Goal: Task Accomplishment & Management: Use online tool/utility

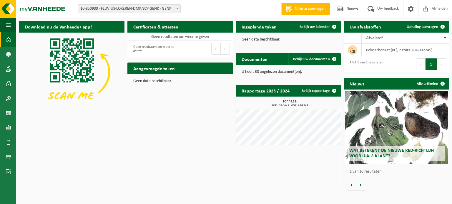
click at [178, 9] on b at bounding box center [177, 8] width 2 height 1
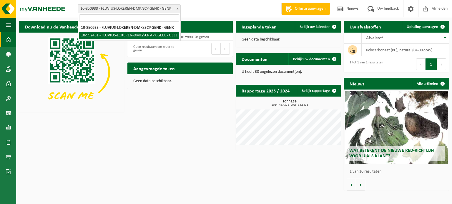
select select "170330"
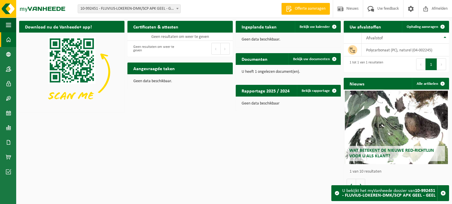
click at [179, 8] on span at bounding box center [177, 9] width 6 height 8
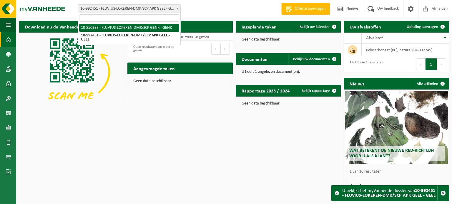
select select "96473"
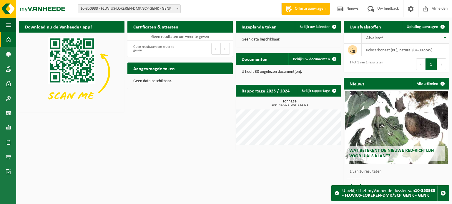
drag, startPoint x: 431, startPoint y: 24, endPoint x: 422, endPoint y: 36, distance: 15.3
click at [431, 25] on span "Ophaling aanvragen" at bounding box center [421, 27] width 31 height 4
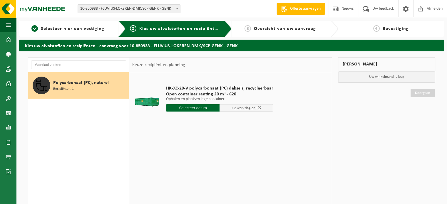
click at [199, 106] on input "text" at bounding box center [193, 107] width 54 height 7
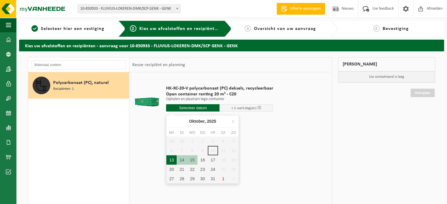
click at [173, 160] on div "13" at bounding box center [171, 160] width 10 height 9
type input "Van 2025-10-13"
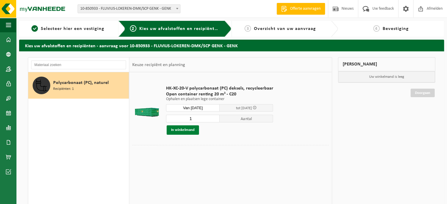
click at [185, 130] on button "In winkelmand" at bounding box center [183, 130] width 32 height 9
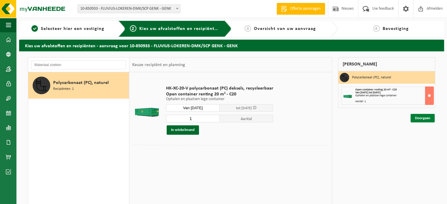
click at [418, 118] on link "Doorgaan" at bounding box center [423, 118] width 24 height 9
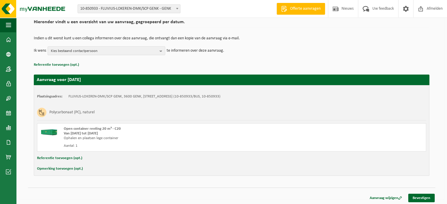
scroll to position [47, 0]
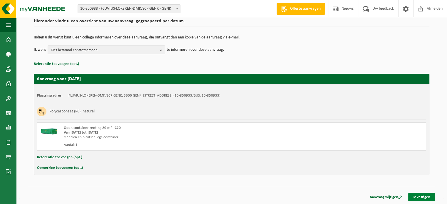
click at [421, 199] on link "Bevestigen" at bounding box center [421, 197] width 26 height 9
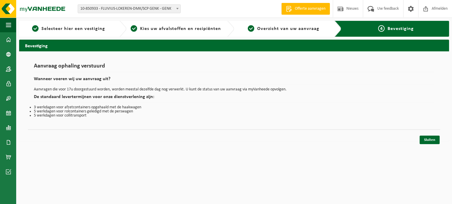
click at [429, 134] on div "Sluiten" at bounding box center [234, 133] width 412 height 6
click at [430, 136] on link "Sluiten" at bounding box center [429, 140] width 20 height 9
